Goal: Task Accomplishment & Management: Complete application form

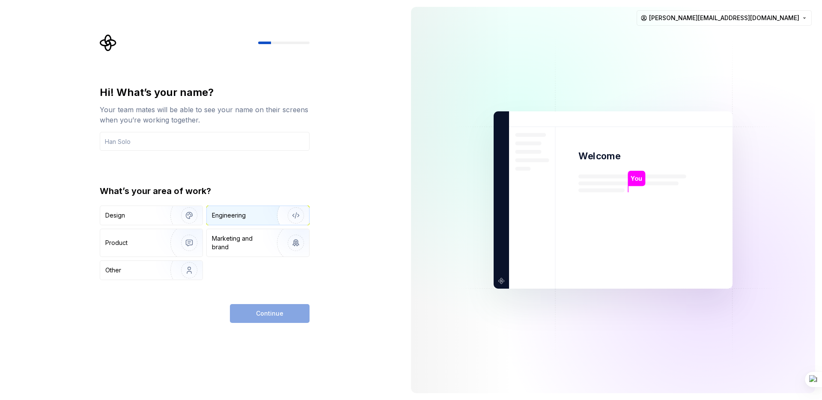
click at [242, 216] on div "Engineering" at bounding box center [229, 215] width 34 height 9
click at [266, 317] on div "Continue" at bounding box center [270, 313] width 80 height 19
click at [163, 138] on input "text" at bounding box center [205, 141] width 210 height 19
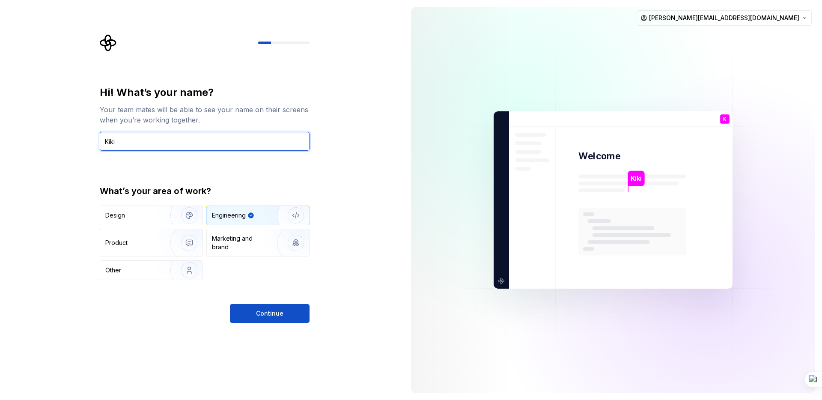
type input "Kiki"
